Goal: Transaction & Acquisition: Purchase product/service

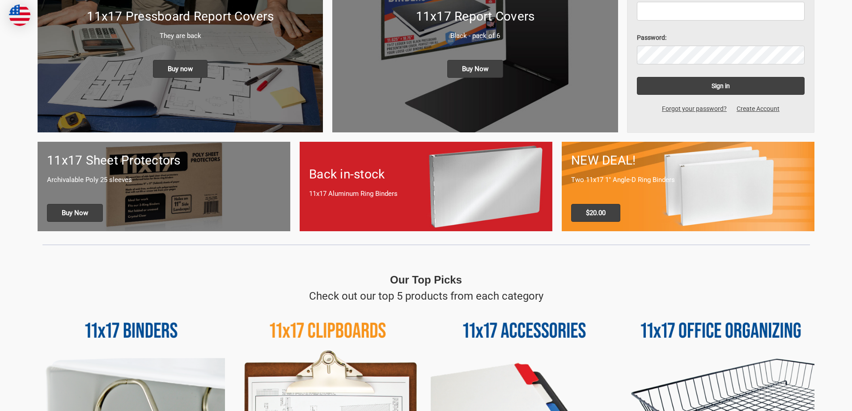
scroll to position [358, 0]
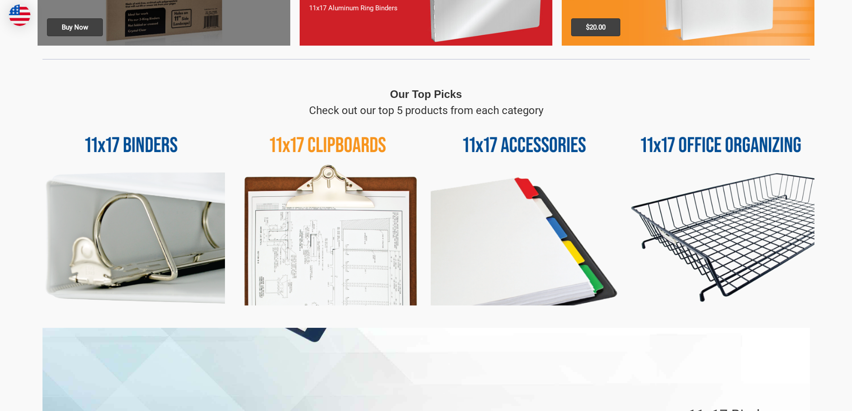
click at [135, 200] on img at bounding box center [131, 212] width 187 height 187
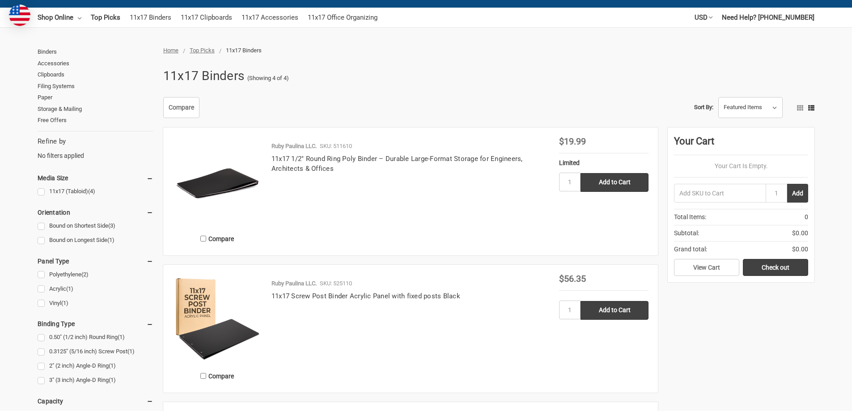
scroll to position [179, 0]
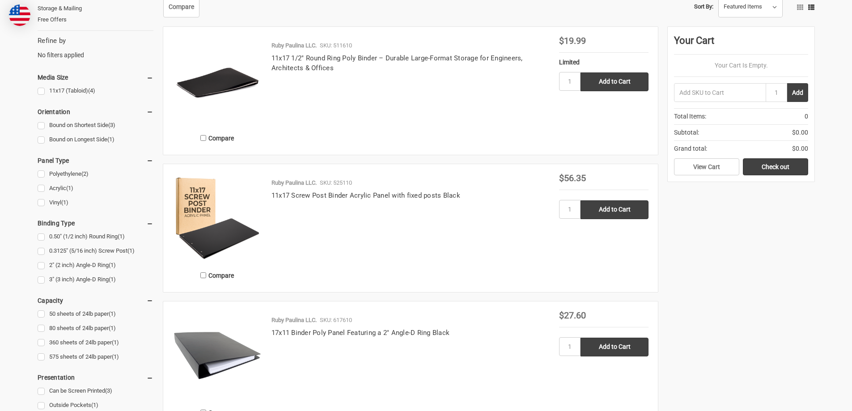
click at [38, 281] on link "3" (3 inch) Angle-D Ring (1)" at bounding box center [96, 280] width 116 height 12
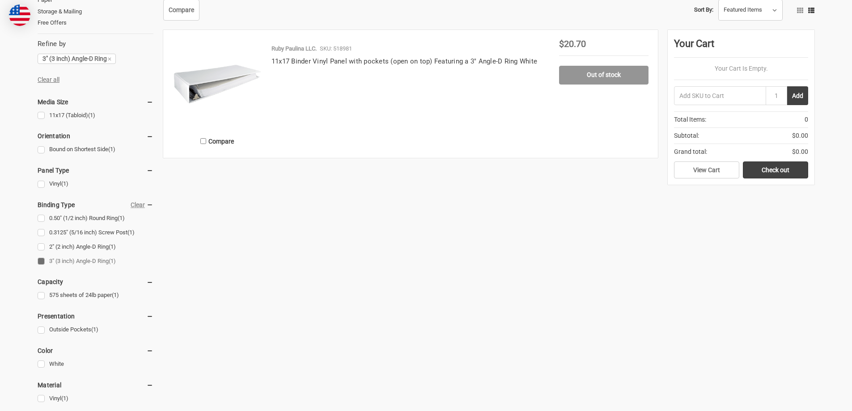
scroll to position [179, 0]
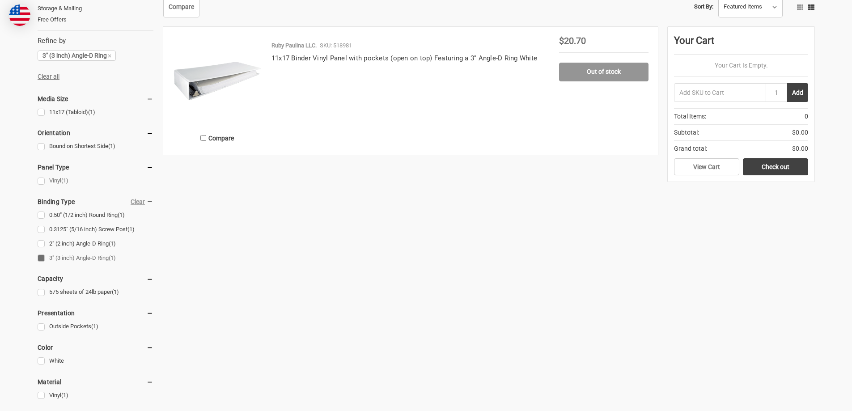
click at [42, 181] on link "Vinyl (1)" at bounding box center [96, 181] width 116 height 12
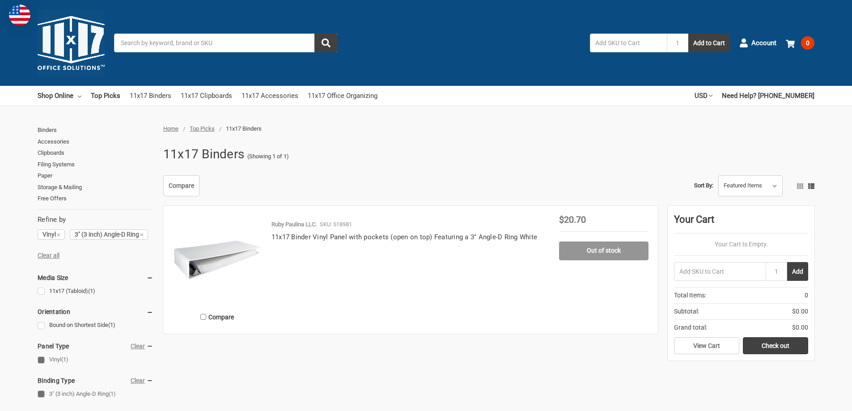
click at [218, 267] on img at bounding box center [217, 259] width 89 height 89
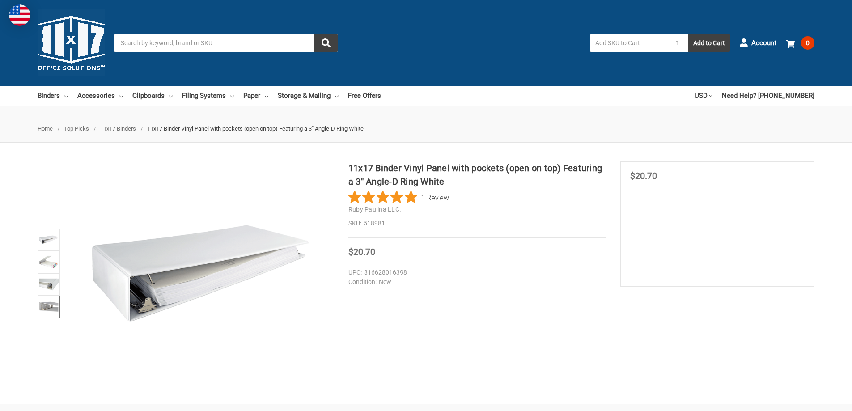
click at [53, 309] on img at bounding box center [49, 307] width 20 height 20
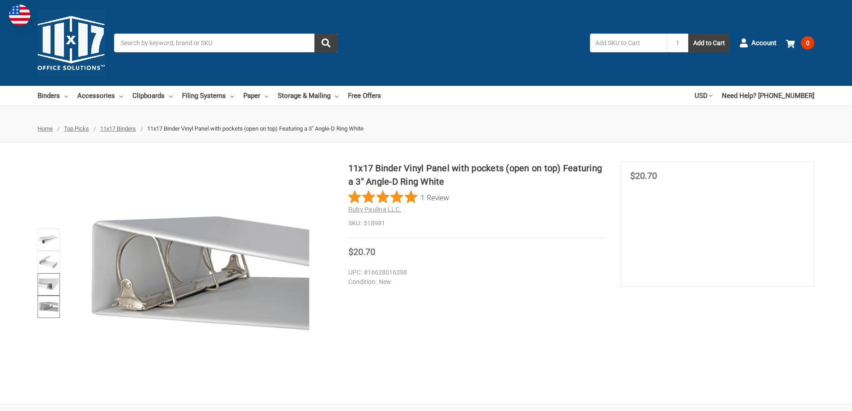
click at [52, 282] on img at bounding box center [49, 285] width 20 height 20
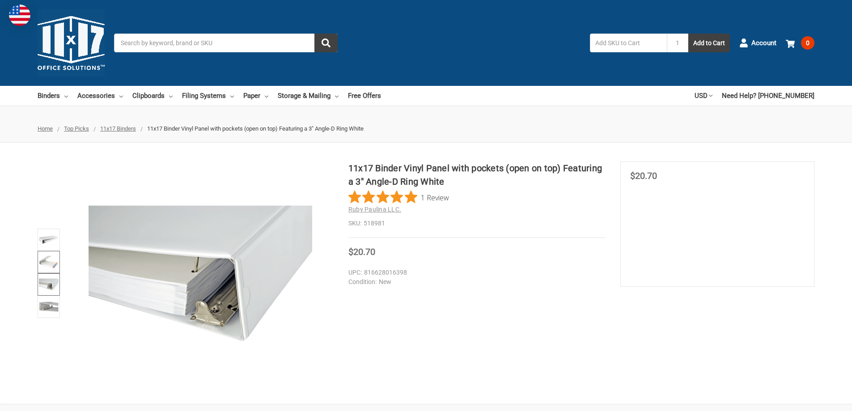
click at [49, 260] on img at bounding box center [49, 262] width 20 height 20
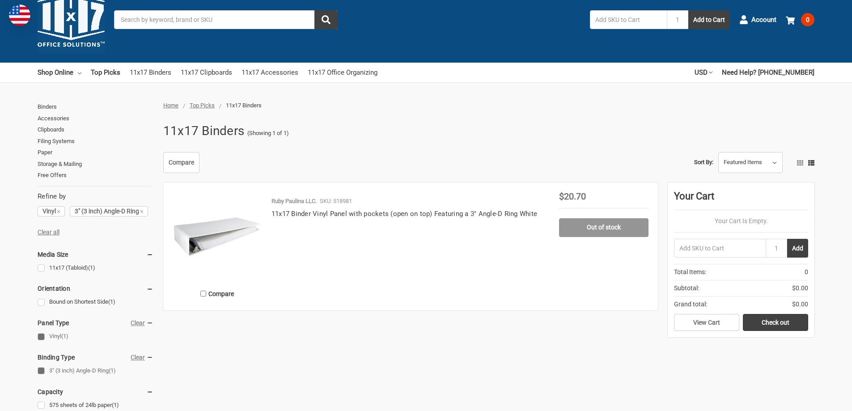
scroll to position [45, 0]
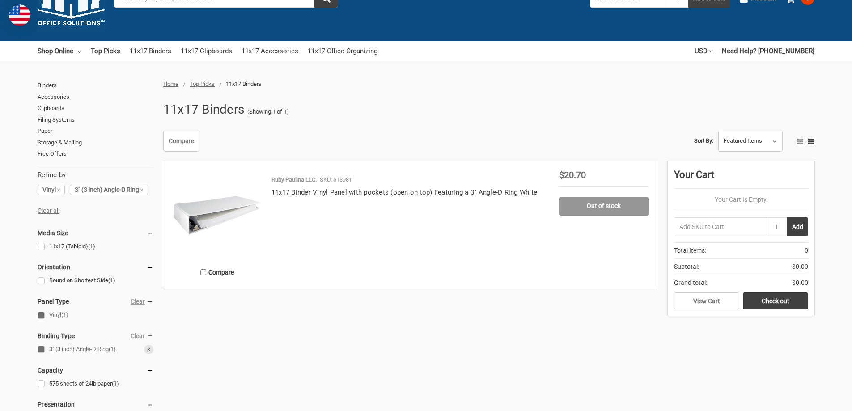
click at [41, 348] on link "3" (3 inch) Angle-D Ring (1)" at bounding box center [96, 350] width 116 height 12
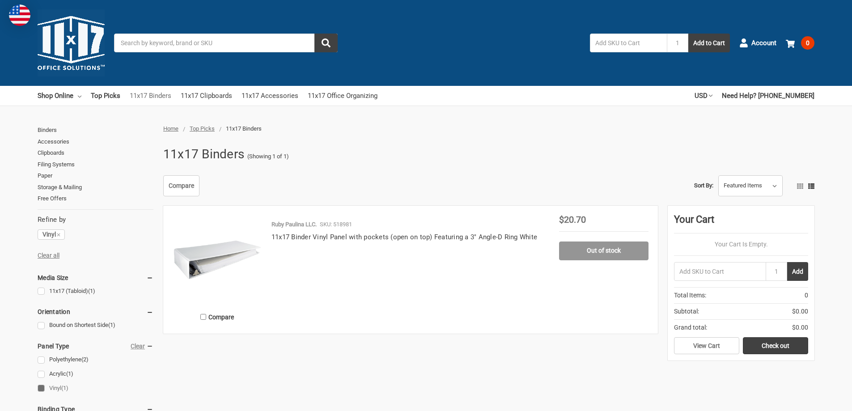
click at [150, 95] on link "11x17 Binders" at bounding box center [151, 96] width 42 height 20
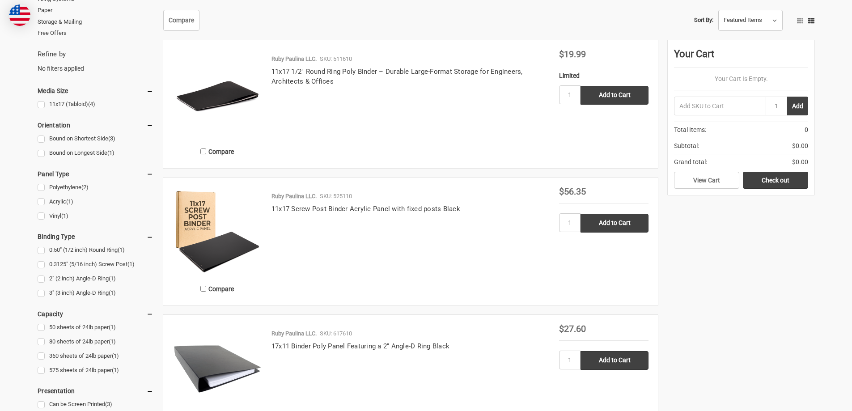
scroll to position [45, 0]
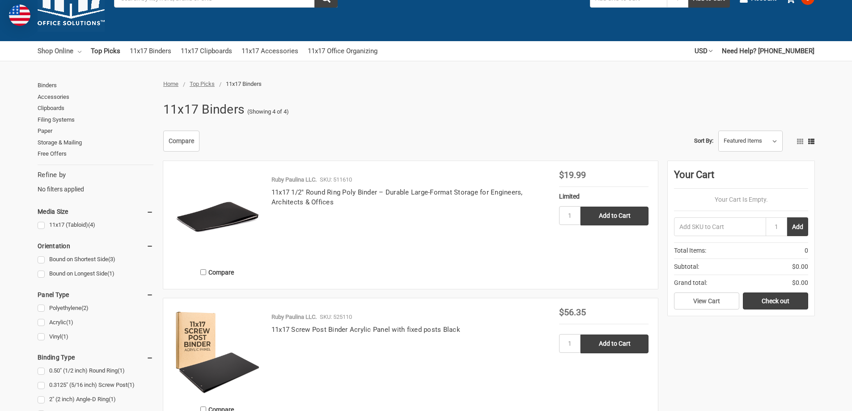
click at [72, 54] on link "Shop Online" at bounding box center [60, 51] width 44 height 20
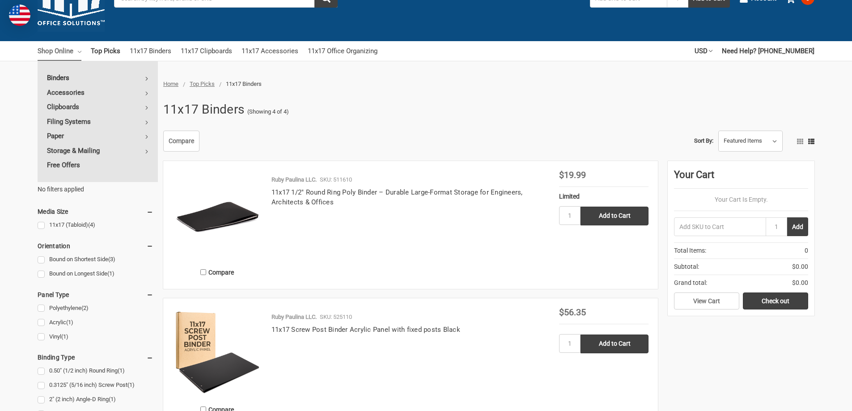
click at [80, 78] on link "Binders" at bounding box center [98, 78] width 120 height 14
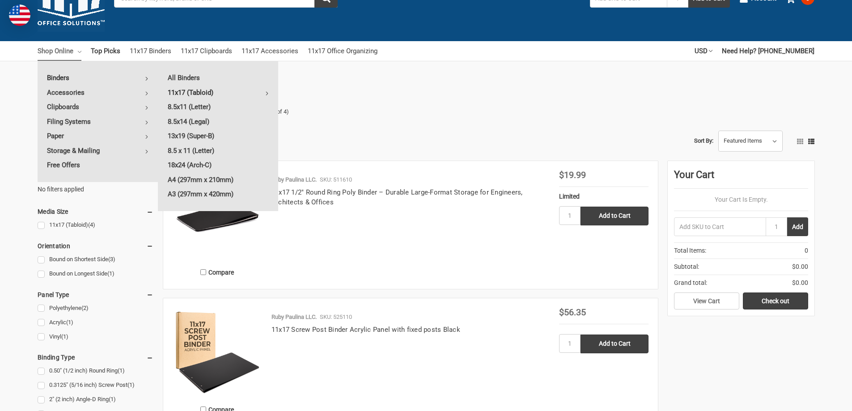
click at [183, 93] on link "11x17 (Tabloid)" at bounding box center [218, 92] width 120 height 14
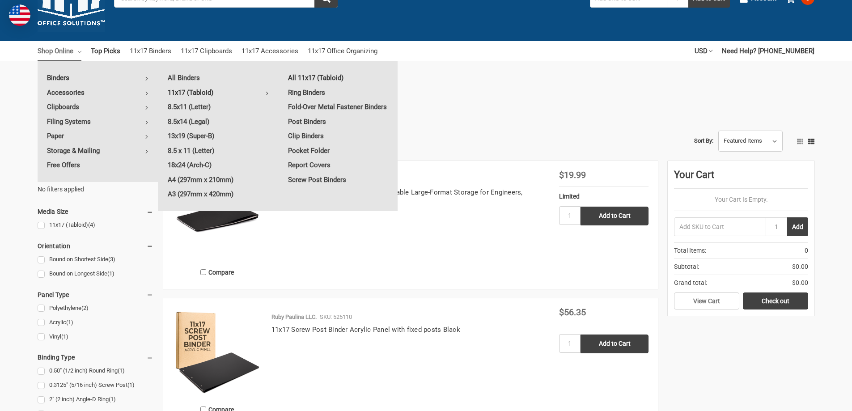
click at [315, 78] on link "All 11x17 (Tabloid)" at bounding box center [338, 78] width 119 height 14
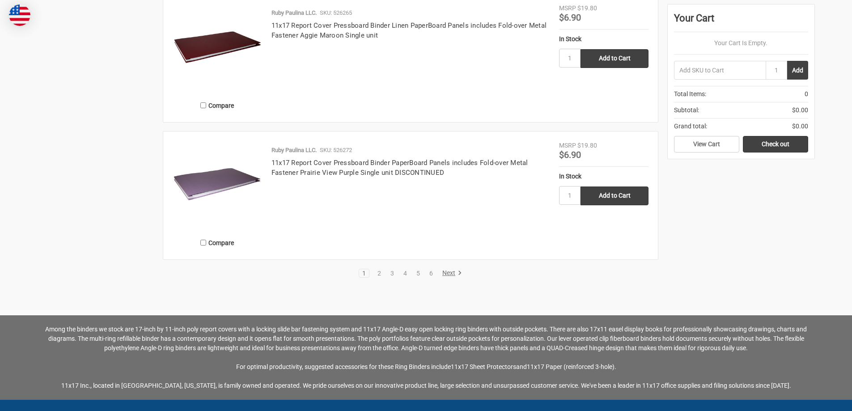
scroll to position [1969, 0]
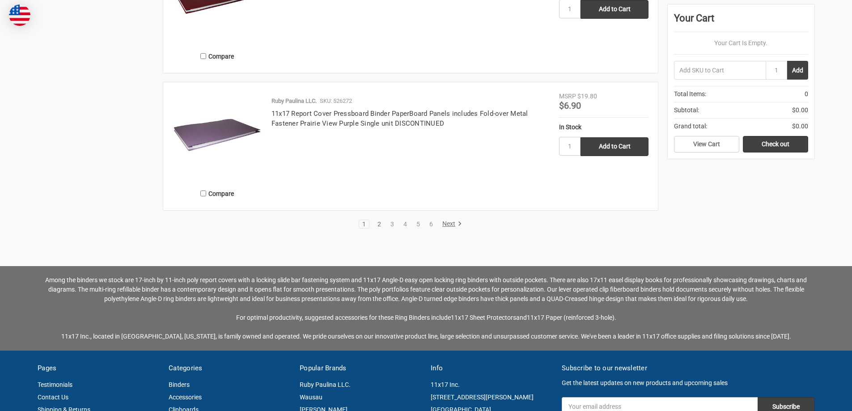
click at [375, 222] on link "2" at bounding box center [380, 224] width 10 height 6
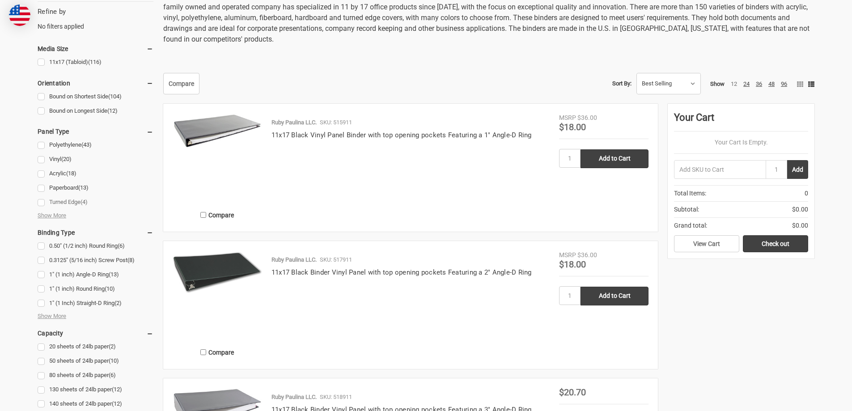
scroll to position [358, 0]
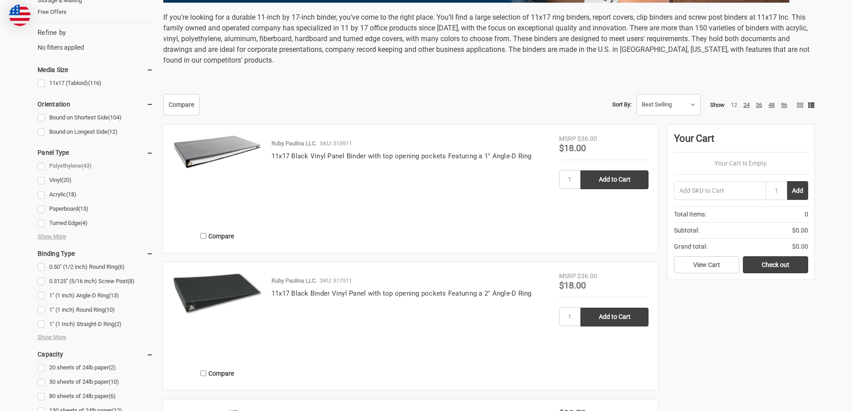
click at [42, 166] on link "Polyethylene (43)" at bounding box center [96, 166] width 116 height 12
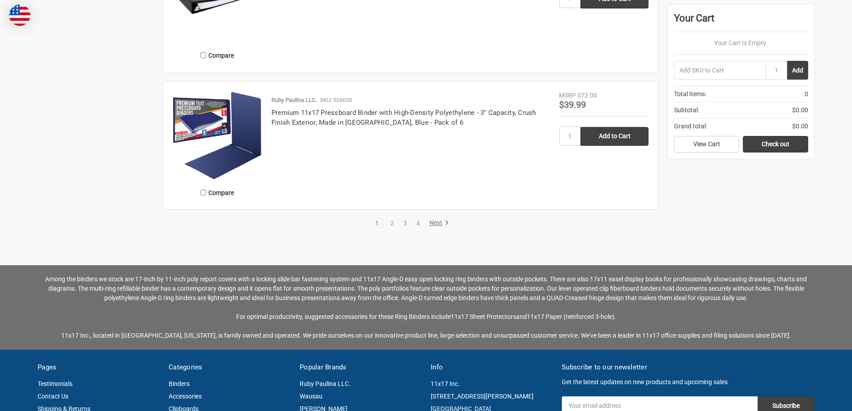
scroll to position [1924, 0]
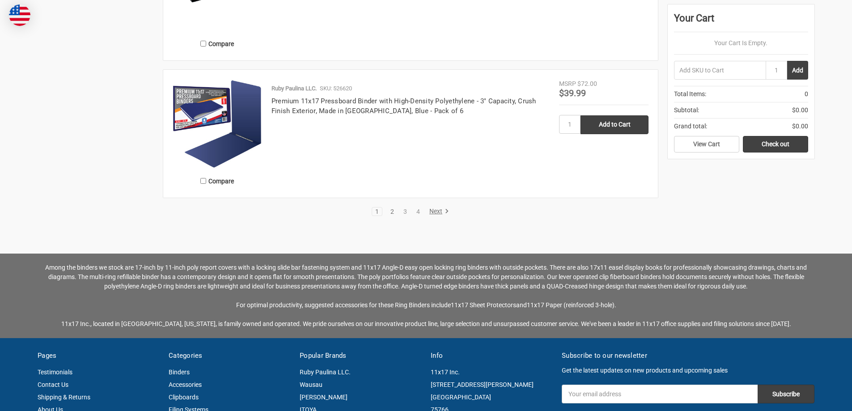
click at [389, 209] on link "2" at bounding box center [392, 212] width 10 height 6
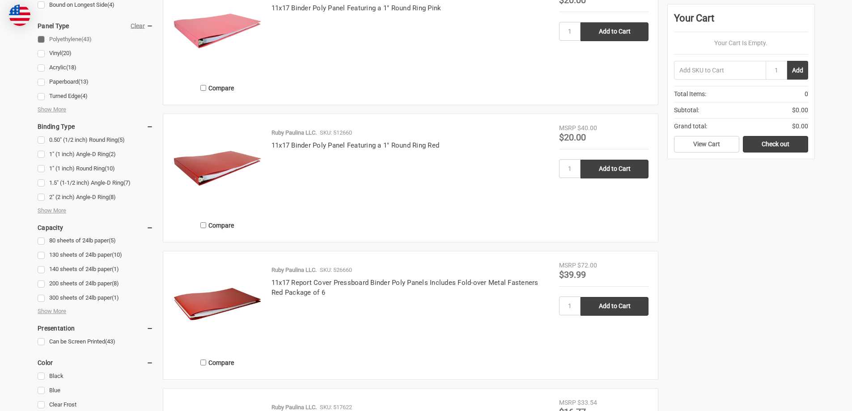
scroll to position [626, 0]
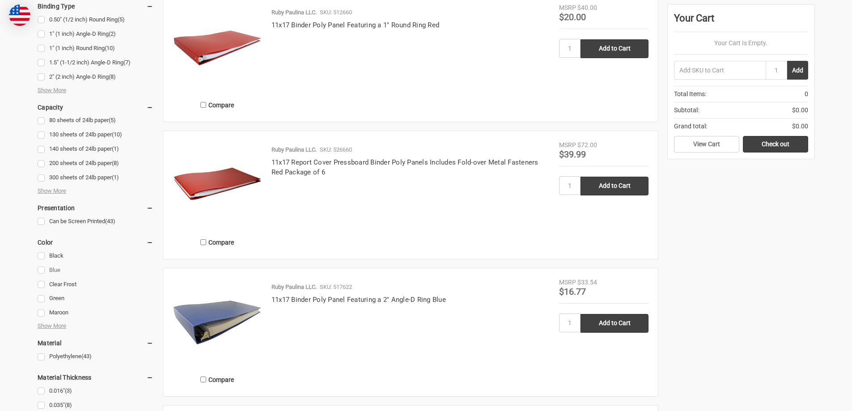
click at [40, 270] on link "Blue" at bounding box center [96, 270] width 116 height 12
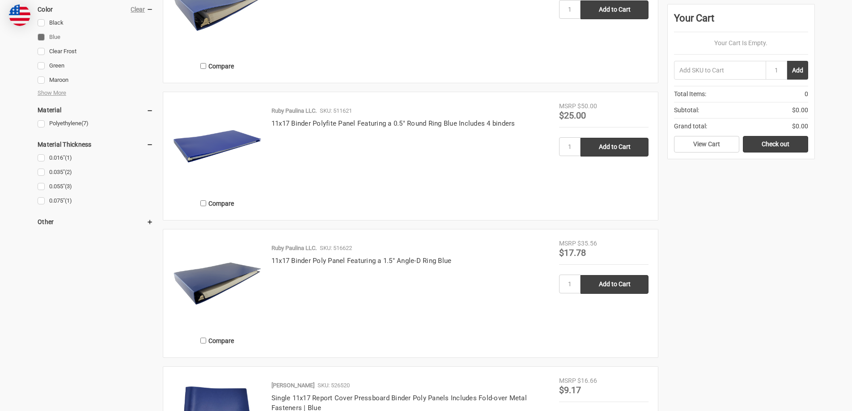
scroll to position [805, 0]
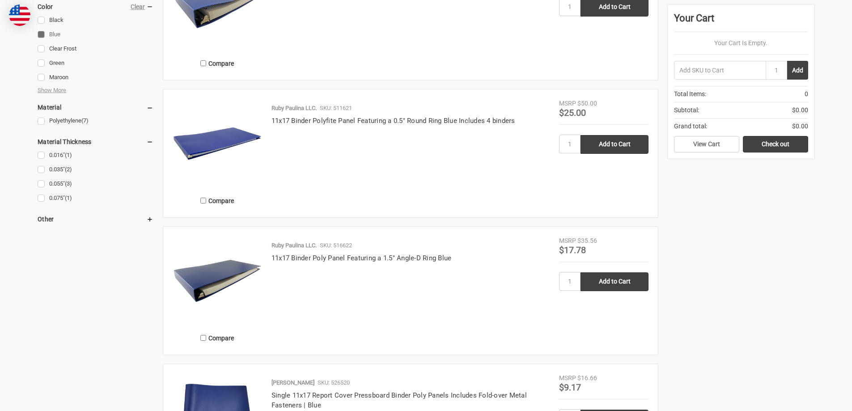
click at [226, 281] on img at bounding box center [217, 280] width 89 height 89
